Goal: Transaction & Acquisition: Purchase product/service

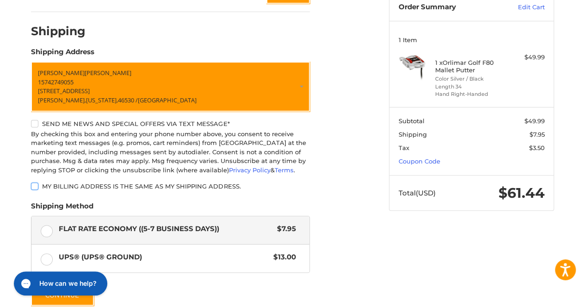
scroll to position [96, 0]
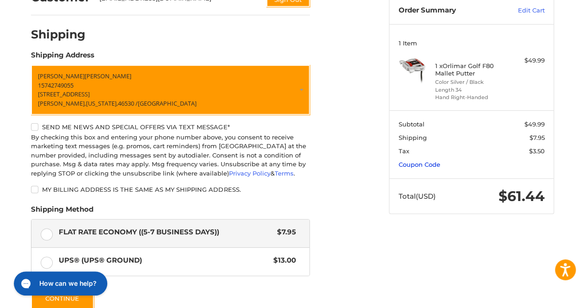
click at [427, 162] on link "Coupon Code" at bounding box center [420, 164] width 42 height 7
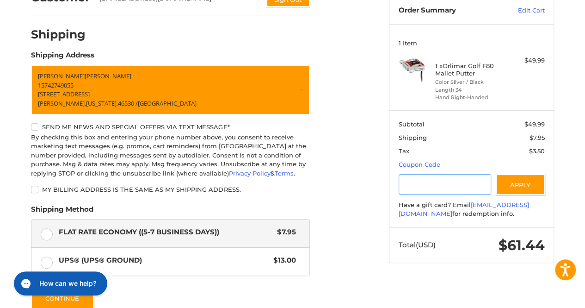
click at [427, 181] on input "Gift Certificate or Coupon Code" at bounding box center [445, 184] width 93 height 21
type input "********"
click at [523, 183] on button "Apply" at bounding box center [520, 184] width 49 height 21
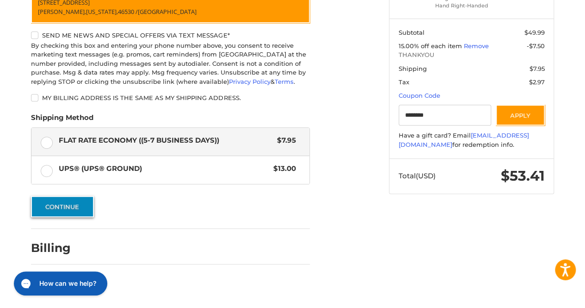
scroll to position [188, 0]
click at [71, 209] on button "Continue" at bounding box center [62, 206] width 63 height 21
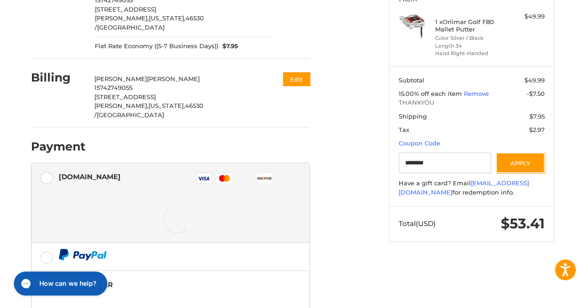
scroll to position [183, 0]
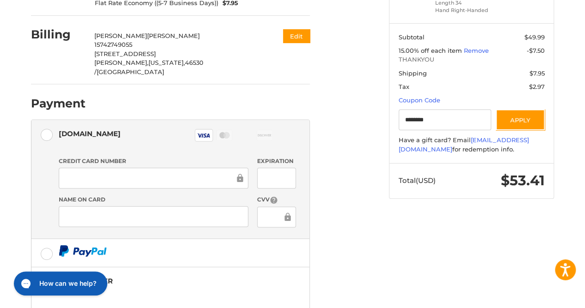
click at [211, 153] on div "Credit card Credit Card Number Expiration Name on Card CVV" at bounding box center [177, 195] width 237 height 85
click at [268, 206] on div at bounding box center [276, 216] width 38 height 21
click at [263, 206] on div at bounding box center [276, 216] width 38 height 21
click at [357, 161] on div "Customer [EMAIL_ADDRESS][DOMAIN_NAME] Sign Out Shipping [PERSON_NAME] 157427490…" at bounding box center [203, 147] width 358 height 512
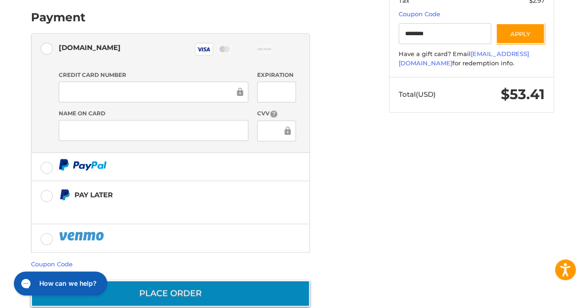
scroll to position [268, 0]
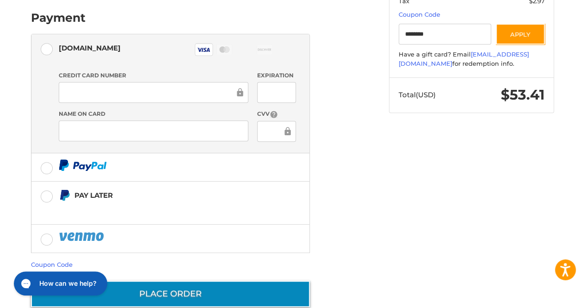
click at [154, 280] on button "Place Order" at bounding box center [170, 293] width 279 height 26
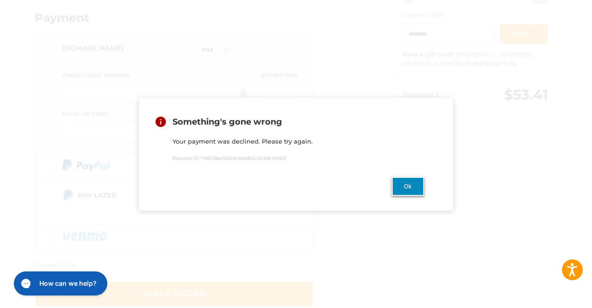
click at [411, 188] on button "Ok" at bounding box center [408, 186] width 32 height 19
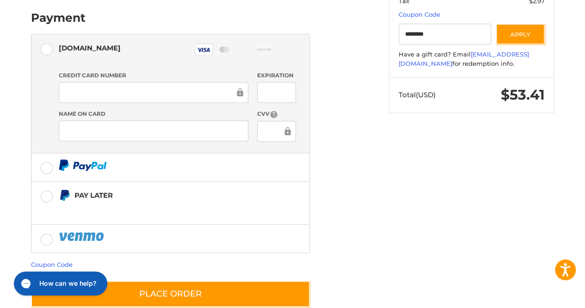
scroll to position [222, 0]
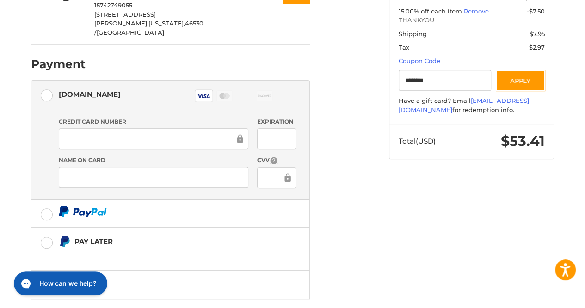
click at [223, 93] on icon at bounding box center [224, 96] width 10 height 6
click at [222, 93] on icon at bounding box center [224, 96] width 10 height 6
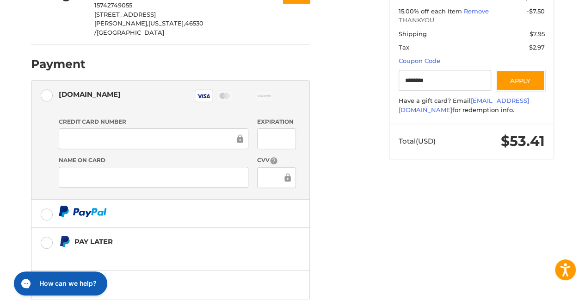
click at [222, 93] on icon at bounding box center [224, 96] width 10 height 6
click at [205, 94] on icon at bounding box center [203, 96] width 13 height 4
click at [261, 95] on icon at bounding box center [264, 96] width 13 height 2
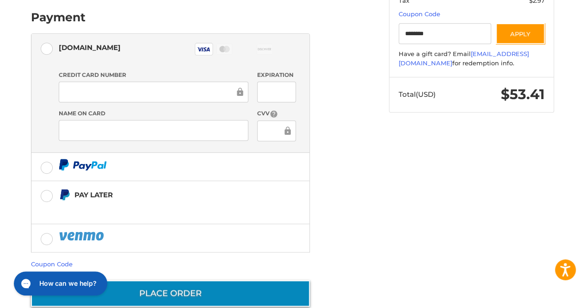
scroll to position [268, 0]
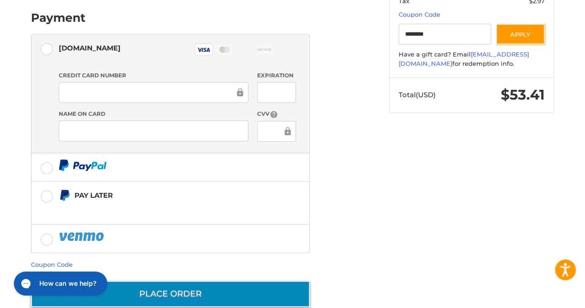
click at [157, 280] on button "Place Order" at bounding box center [170, 293] width 279 height 26
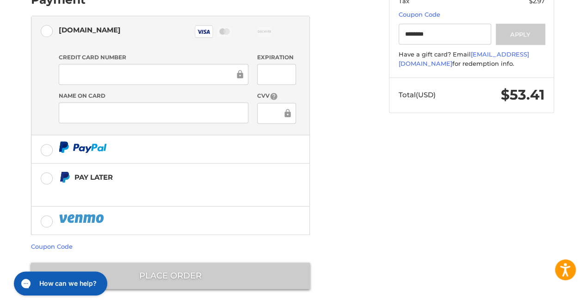
scroll to position [24, 0]
